Goal: Information Seeking & Learning: Learn about a topic

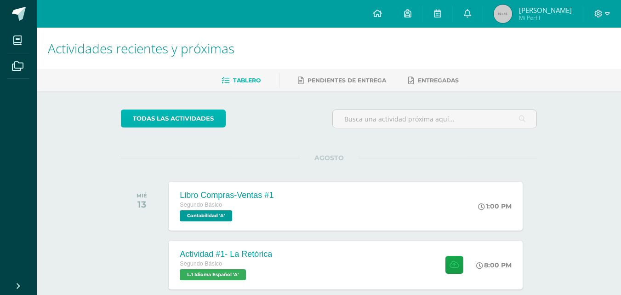
click at [161, 115] on link "todas las Actividades" at bounding box center [173, 118] width 105 height 18
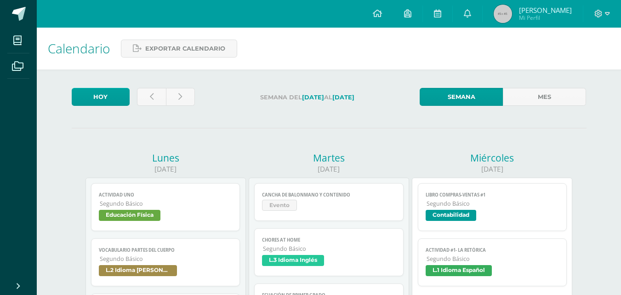
click at [381, 209] on span "Evento" at bounding box center [329, 205] width 134 height 13
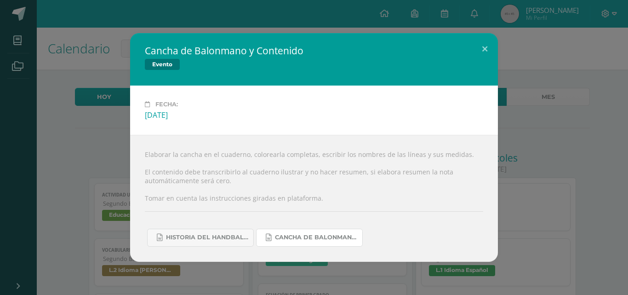
click at [320, 238] on span "Cancha de Balonmano.docx" at bounding box center [316, 236] width 83 height 7
click at [486, 48] on button at bounding box center [485, 48] width 26 height 31
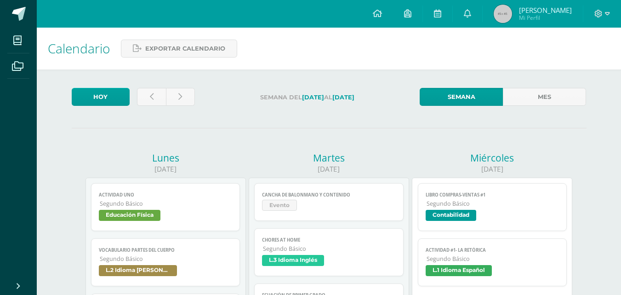
click at [381, 10] on link at bounding box center [377, 14] width 31 height 28
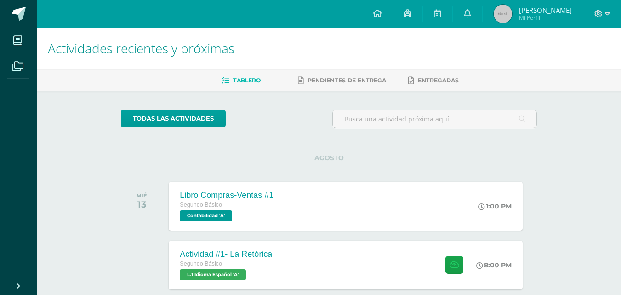
click at [344, 246] on div "Actividad #1- La Retórica Segundo Básico L.1 Idioma Español 'A' 8:00 PM Activid…" at bounding box center [345, 264] width 353 height 49
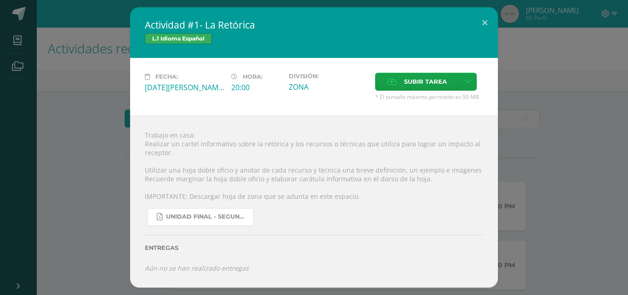
click at [213, 219] on span "UNIDAD FINAL - SEGUNDO BASICO A-B-C -.pdf" at bounding box center [207, 216] width 83 height 7
